Goal: Task Accomplishment & Management: Complete application form

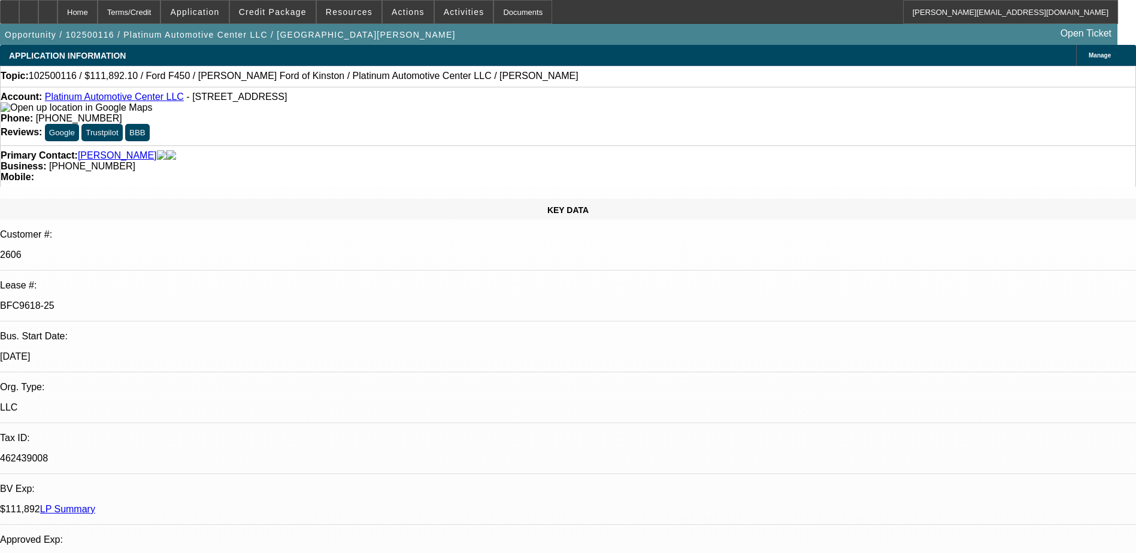
select select "0"
select select "2"
select select "0"
select select "2"
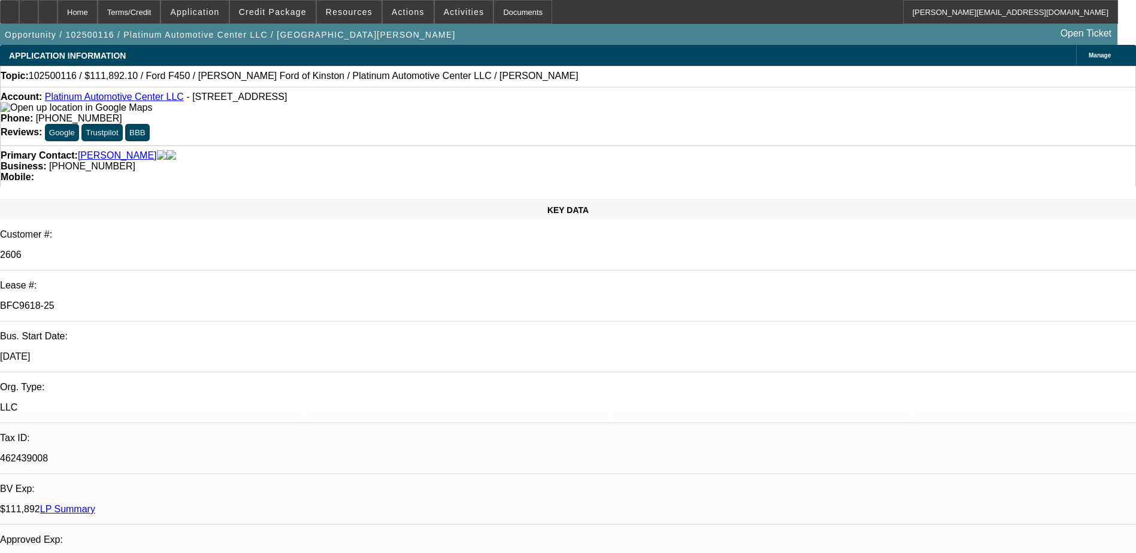
select select "0"
select select "2"
select select "0"
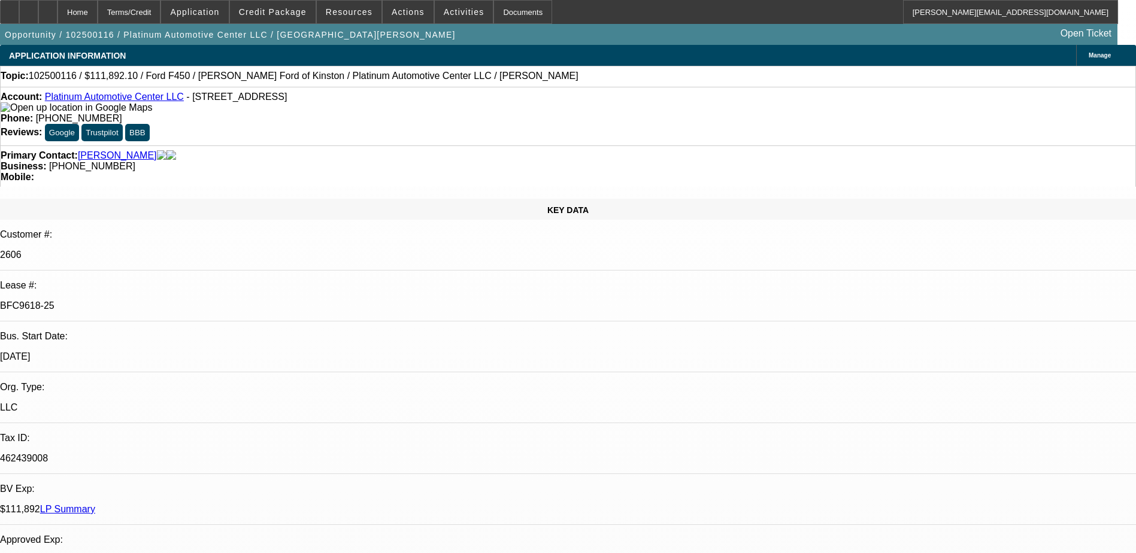
select select "0"
select select "1"
select select "2"
select select "6"
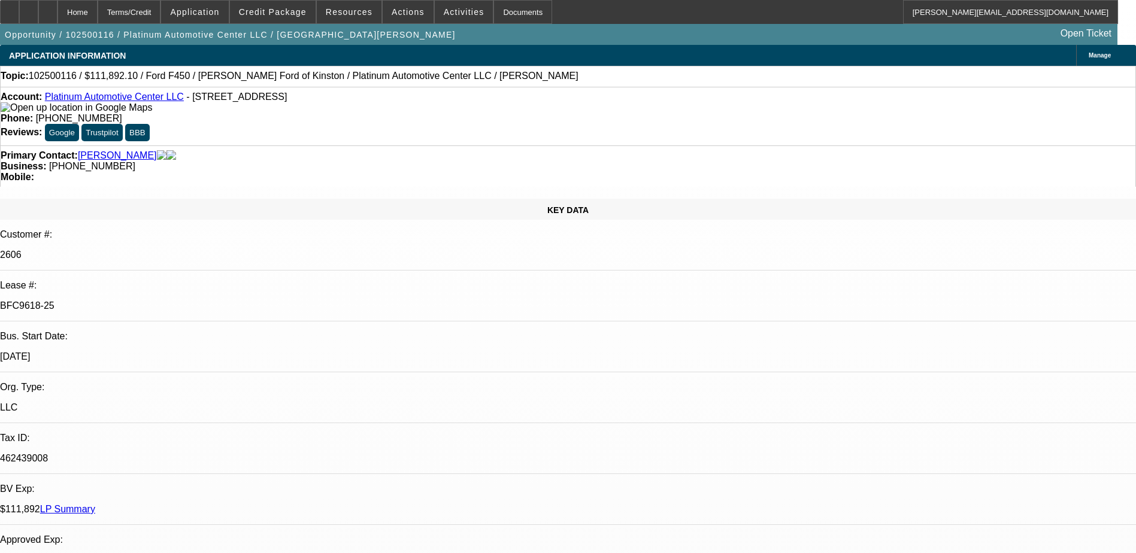
select select "1"
select select "2"
select select "6"
select select "1"
select select "2"
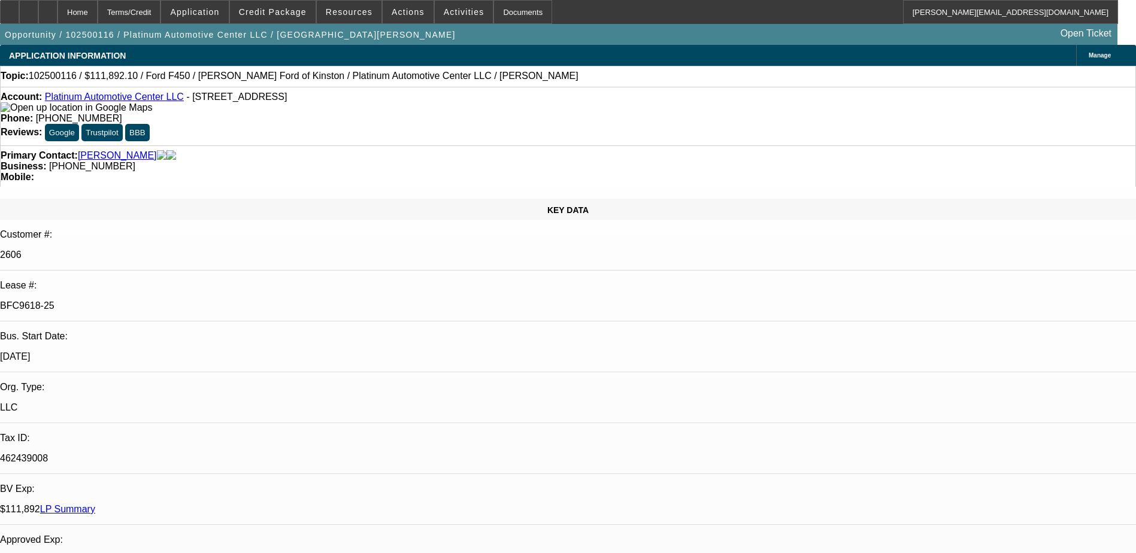
select select "6"
select select "1"
select select "3"
select select "6"
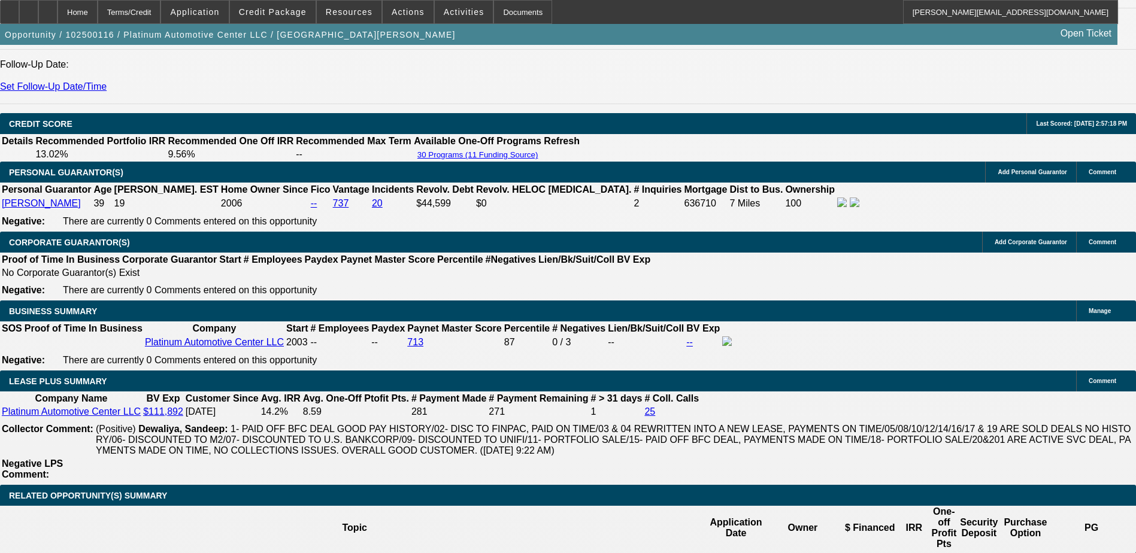
scroll to position [1797, 0]
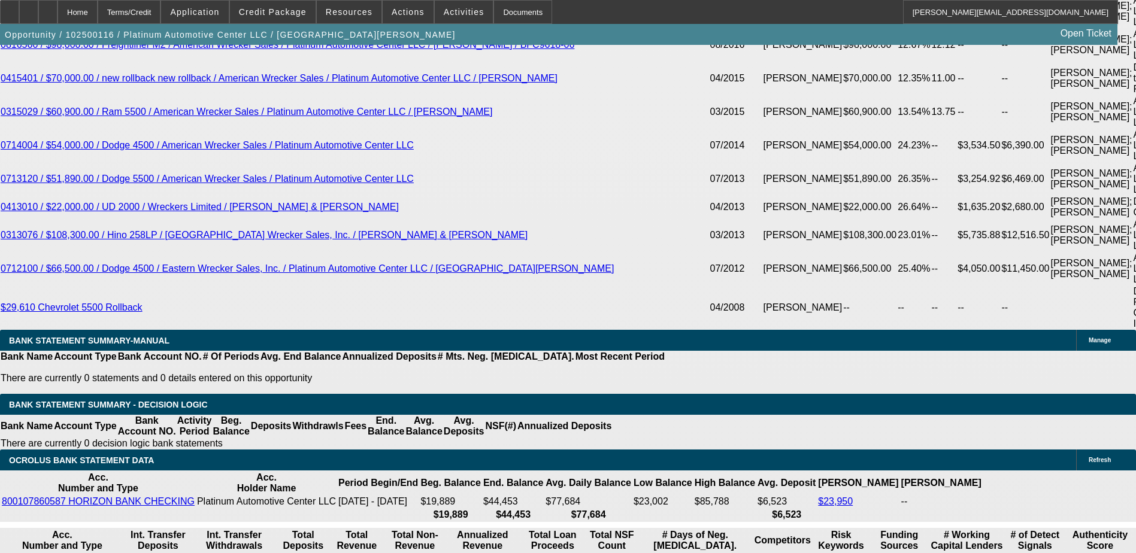
scroll to position [2964, 0]
